Goal: Information Seeking & Learning: Find specific fact

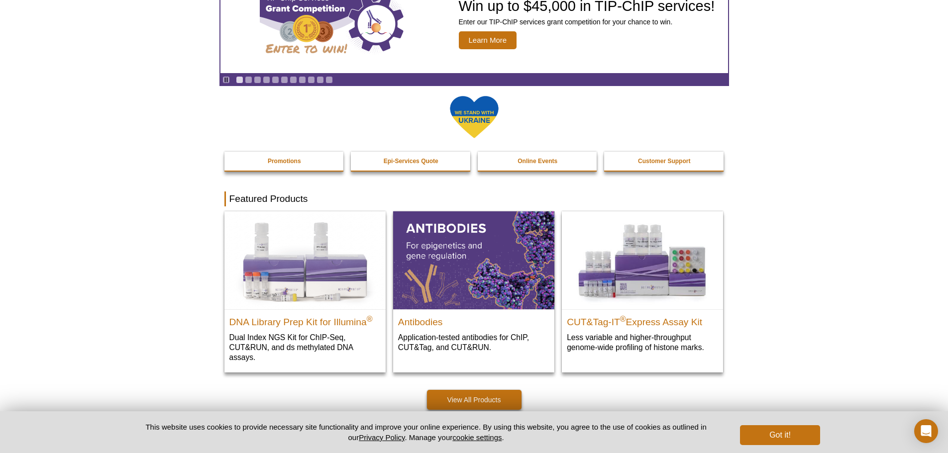
scroll to position [85, 0]
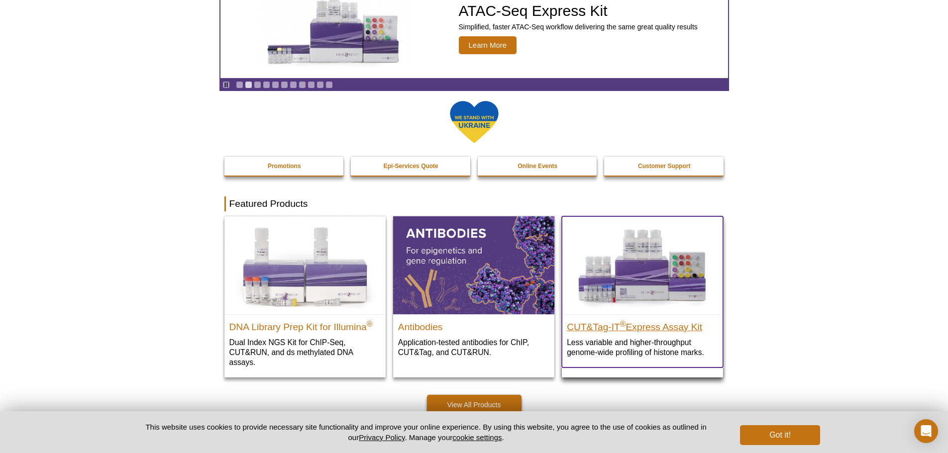
click at [625, 328] on sup "®" at bounding box center [623, 323] width 6 height 8
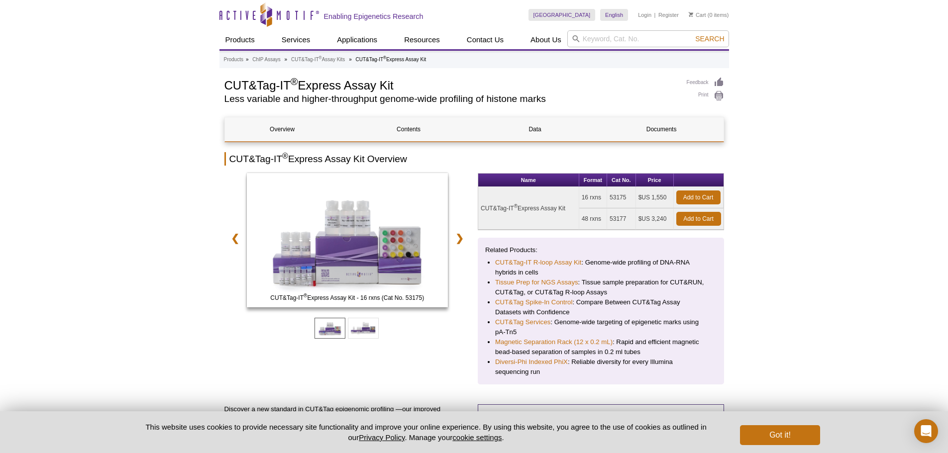
drag, startPoint x: 480, startPoint y: 208, endPoint x: 512, endPoint y: 207, distance: 32.9
click at [512, 207] on td "CUT&Tag-IT ® Express Assay Kit" at bounding box center [528, 208] width 101 height 43
copy td "CUT&Tag-IT"
drag, startPoint x: 609, startPoint y: 198, endPoint x: 624, endPoint y: 199, distance: 15.5
click at [624, 199] on td "53175" at bounding box center [621, 197] width 29 height 21
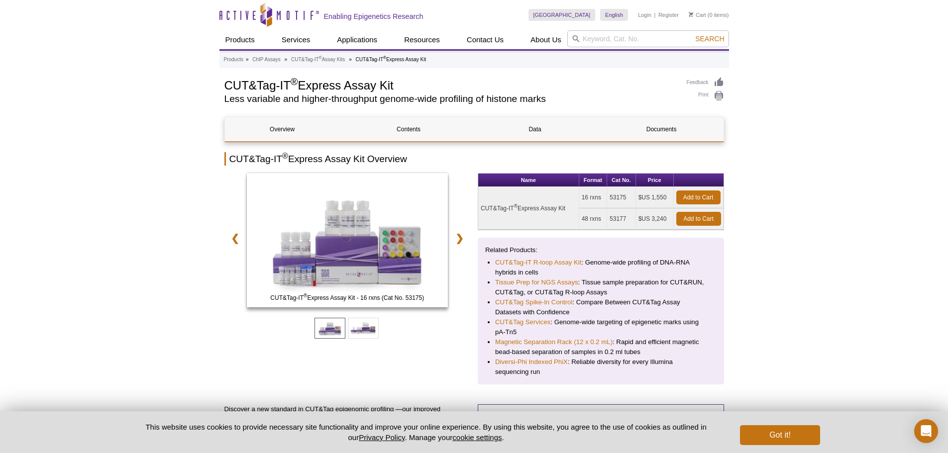
copy td "5317"
click at [613, 39] on input "search" at bounding box center [648, 38] width 162 height 17
paste input "5317"
type input "53170"
click at [692, 34] on button "Search" at bounding box center [709, 38] width 35 height 9
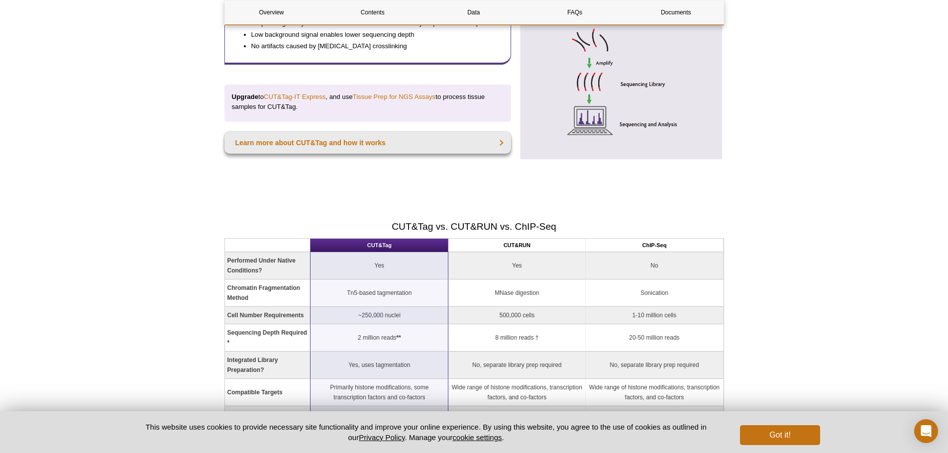
scroll to position [647, 0]
